Goal: Transaction & Acquisition: Purchase product/service

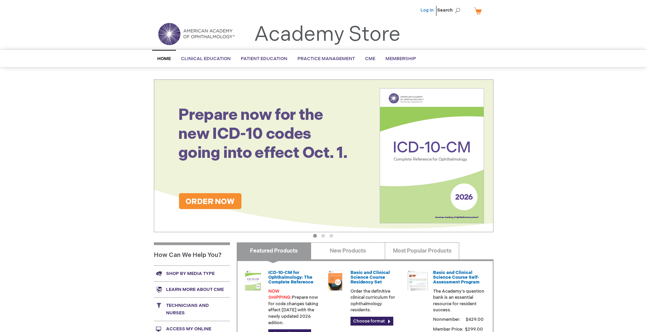
click at [427, 10] on link "Log In" at bounding box center [426, 9] width 13 height 5
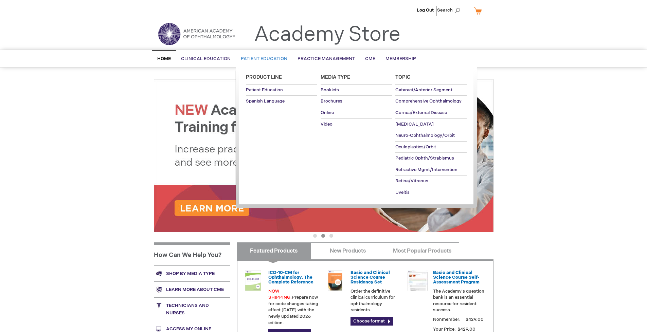
click at [262, 59] on span "Patient Education" at bounding box center [264, 58] width 46 height 5
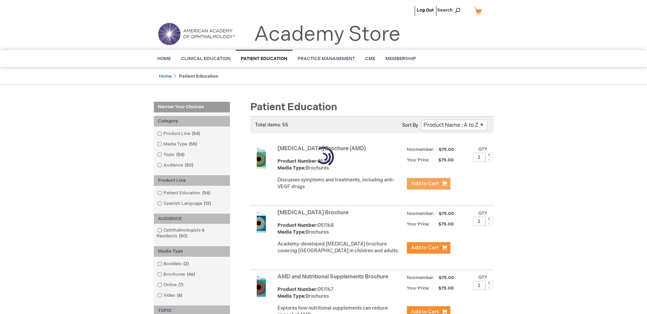
click at [428, 184] on span "Add to Cart" at bounding box center [425, 184] width 28 height 6
